Goal: Transaction & Acquisition: Purchase product/service

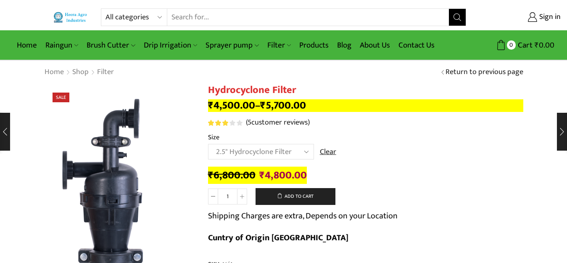
select select "2.5" Hydrocyclone Filter"
drag, startPoint x: 0, startPoint y: 0, endPoint x: 144, endPoint y: 16, distance: 145.1
click at [144, 16] on select "All categories Accessories Air Release Valve Brush Cutter Domestic Use Drip Irr…" at bounding box center [137, 17] width 62 height 17
select select "filter"
click at [106, 9] on select "All categories Accessories Air Release Valve Brush Cutter Domestic Use Drip Irr…" at bounding box center [137, 17] width 62 height 17
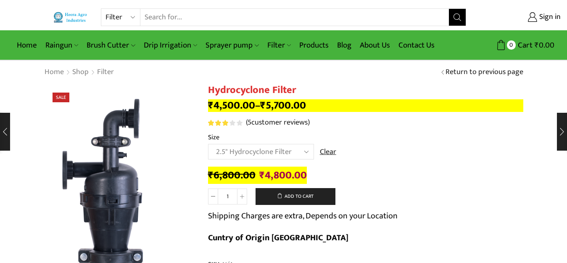
click at [457, 18] on icon "Search button" at bounding box center [458, 17] width 8 height 8
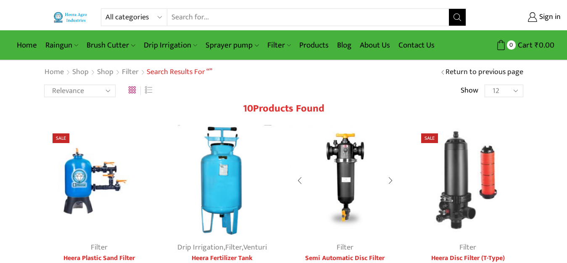
click at [346, 180] on img at bounding box center [345, 180] width 111 height 111
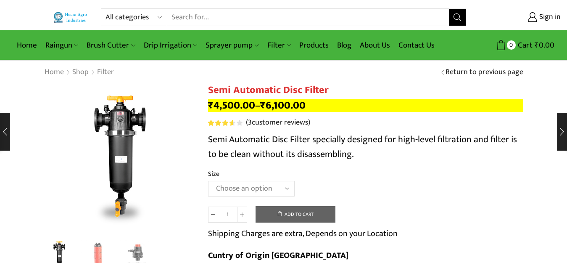
click at [232, 188] on select "Choose an option 2" Disc Filter 2.5" Disc Filter 3" Disc Filter" at bounding box center [251, 189] width 87 height 16
click at [208, 181] on select "Choose an option 2" Disc Filter 2.5" Disc Filter 3" Disc Filter" at bounding box center [251, 189] width 87 height 16
select select "2" Disc Filter"
